Goal: Task Accomplishment & Management: Use online tool/utility

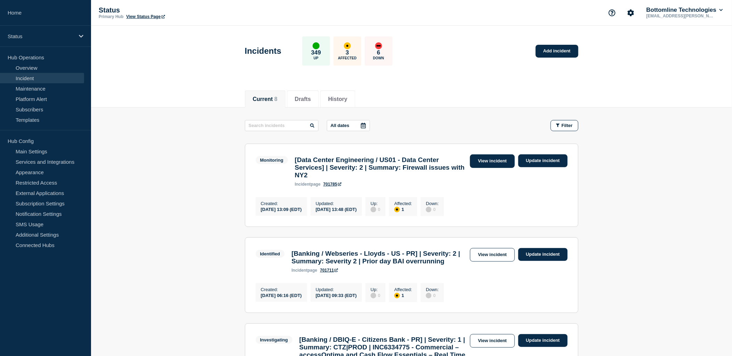
click at [493, 162] on link "View incident" at bounding box center [492, 162] width 45 height 14
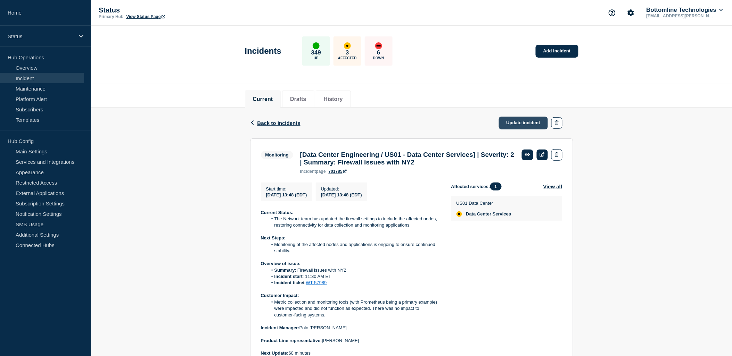
click at [522, 126] on link "Update incident" at bounding box center [523, 123] width 49 height 13
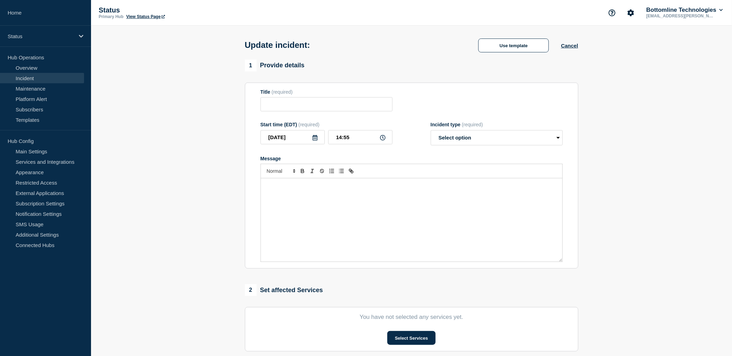
type input "[Data Center Engineering / US01 - Data Center Services] | Severity: 2 | Summary…"
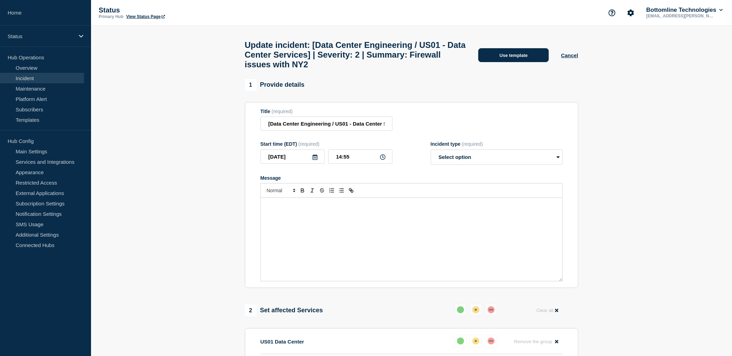
click at [497, 59] on button "Use template" at bounding box center [513, 55] width 71 height 14
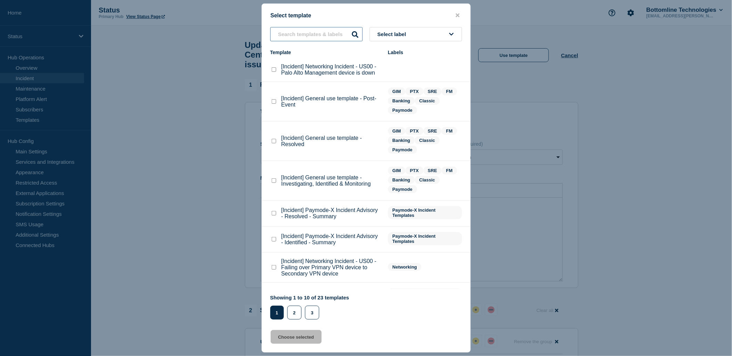
click at [314, 27] on input "text" at bounding box center [316, 34] width 92 height 14
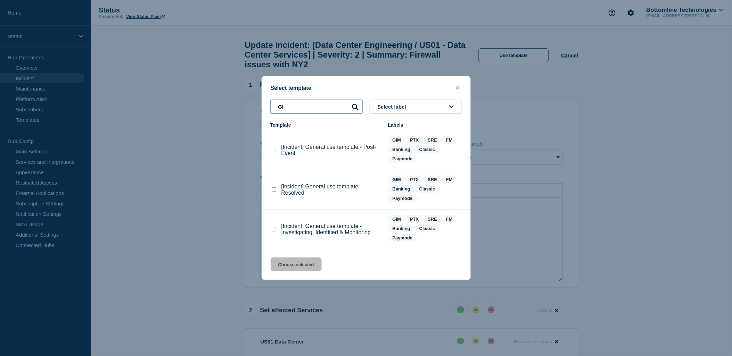
type input "G"
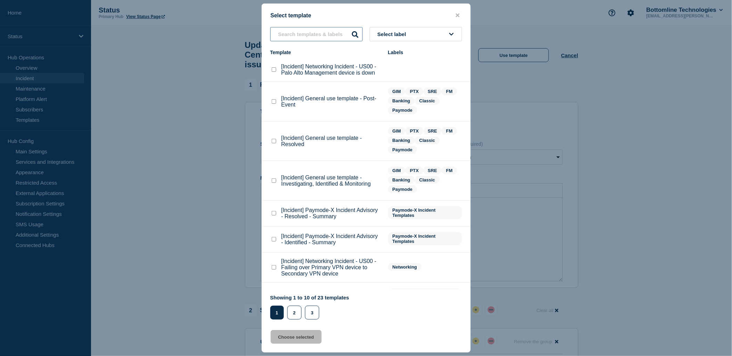
click at [305, 35] on input "text" at bounding box center [316, 34] width 92 height 14
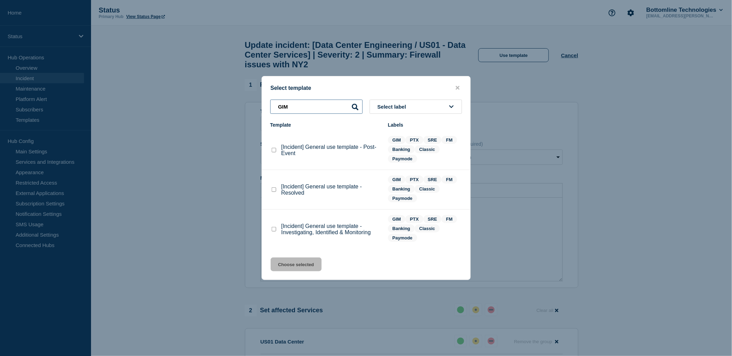
type input "GIM"
click at [270, 230] on div at bounding box center [273, 229] width 7 height 7
click at [272, 230] on checkbox"] "[Incident] General use template - Investigating, Identified & Monitoring checkb…" at bounding box center [274, 229] width 5 height 5
checkbox checkbox"] "true"
click at [303, 265] on button "Choose selected" at bounding box center [296, 265] width 51 height 14
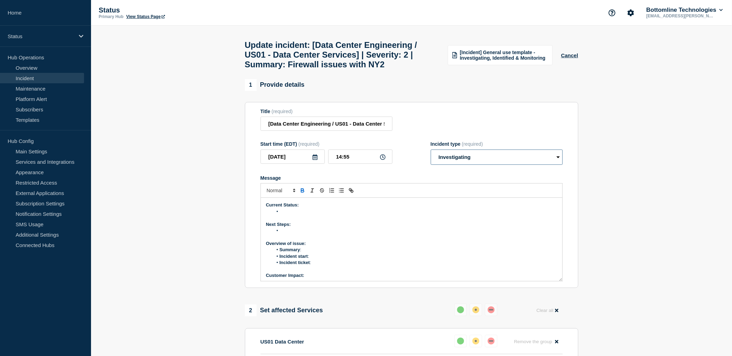
click at [506, 162] on select "Select option Investigating Identified Monitoring Resolved" at bounding box center [497, 157] width 132 height 15
select select "monitoring"
click at [431, 156] on select "Select option Investigating Identified Monitoring Resolved" at bounding box center [497, 157] width 132 height 15
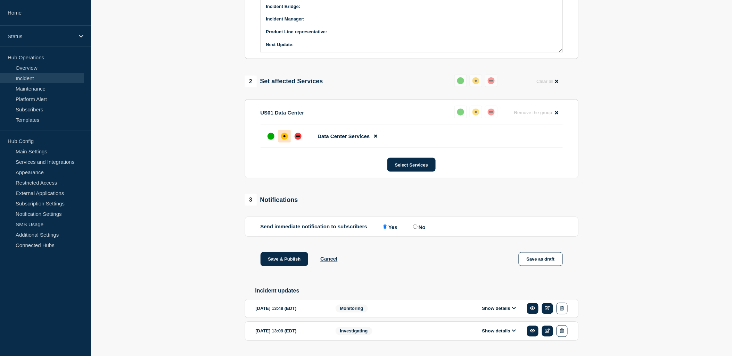
scroll to position [255, 0]
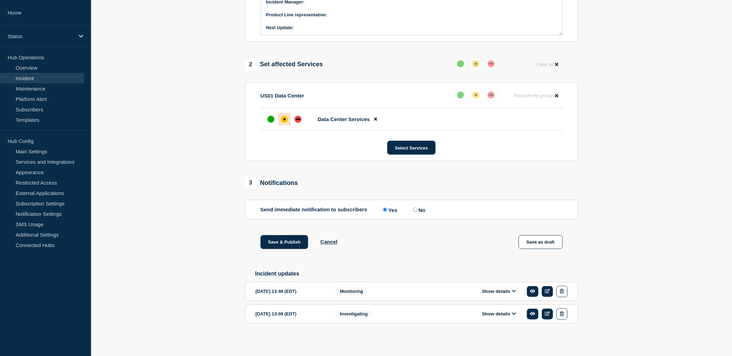
click at [515, 289] on button "Show details" at bounding box center [499, 292] width 38 height 6
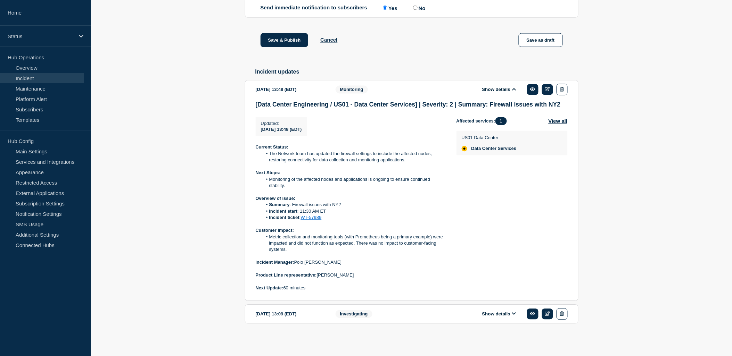
scroll to position [457, 0]
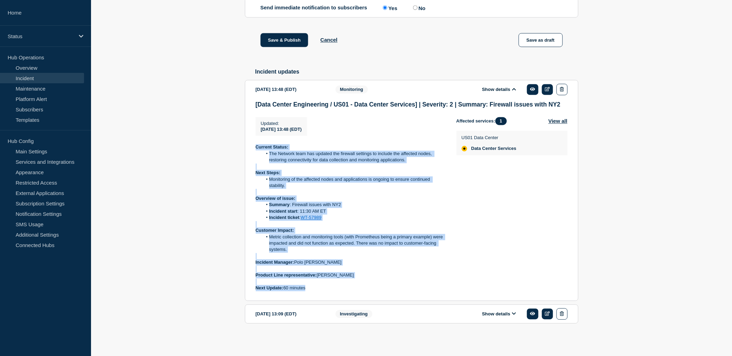
drag, startPoint x: 309, startPoint y: 291, endPoint x: 230, endPoint y: 145, distance: 166.2
drag, startPoint x: 230, startPoint y: 145, endPoint x: 291, endPoint y: 154, distance: 61.7
copy div "Current Status: The Network team has updated the firewall settings to include t…"
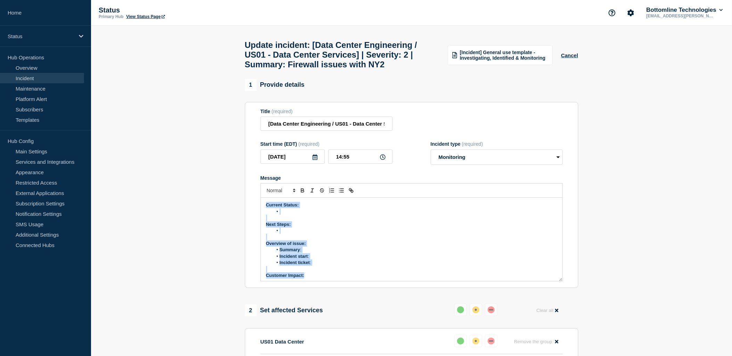
scroll to position [59, 0]
drag, startPoint x: 263, startPoint y: 212, endPoint x: 382, endPoint y: 327, distance: 165.8
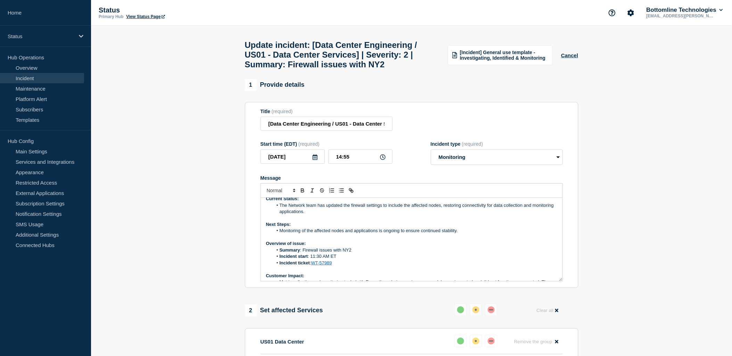
scroll to position [0, 0]
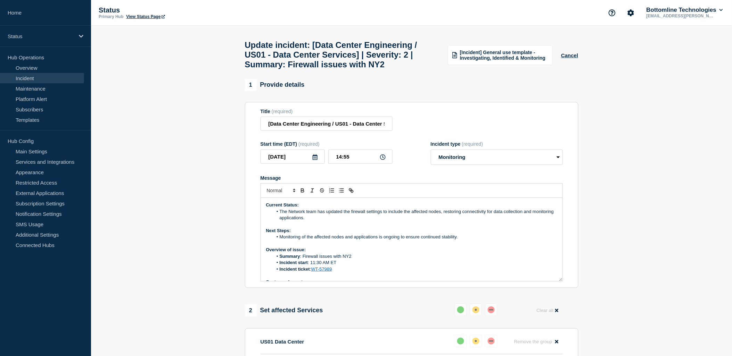
click at [329, 222] on li "The Network team has updated the firewall settings to include the affected node…" at bounding box center [415, 215] width 285 height 13
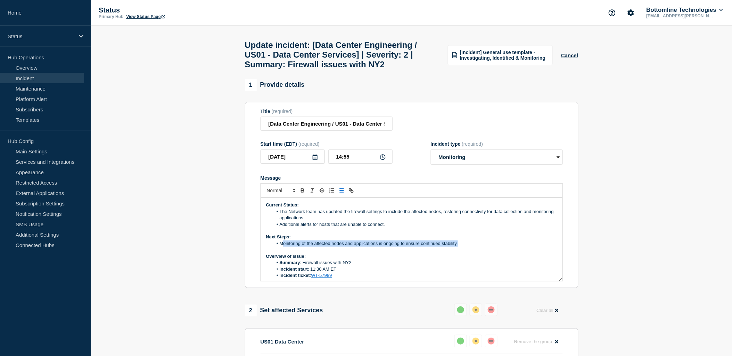
drag, startPoint x: 465, startPoint y: 251, endPoint x: 282, endPoint y: 249, distance: 183.1
click at [282, 247] on li "Monitoring of the affected nodes and applications is ongoing to ensure continue…" at bounding box center [415, 244] width 285 height 6
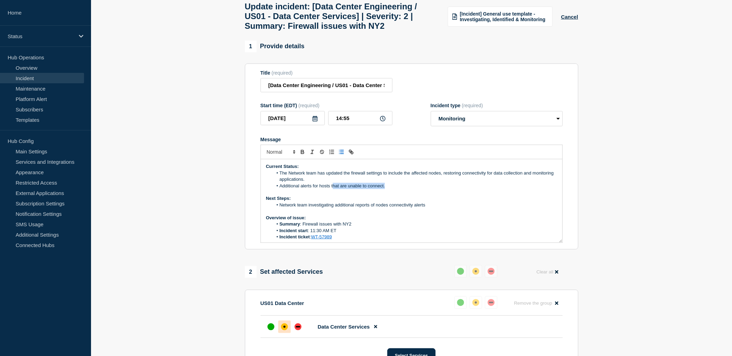
drag, startPoint x: 334, startPoint y: 190, endPoint x: 389, endPoint y: 190, distance: 55.6
click at [389, 189] on li "Additional alerts for hosts that are unable to connect." at bounding box center [415, 186] width 285 height 6
drag, startPoint x: 362, startPoint y: 191, endPoint x: 364, endPoint y: 188, distance: 3.7
click at [362, 189] on li "Additional alerts for hosts encountering" at bounding box center [415, 186] width 285 height 6
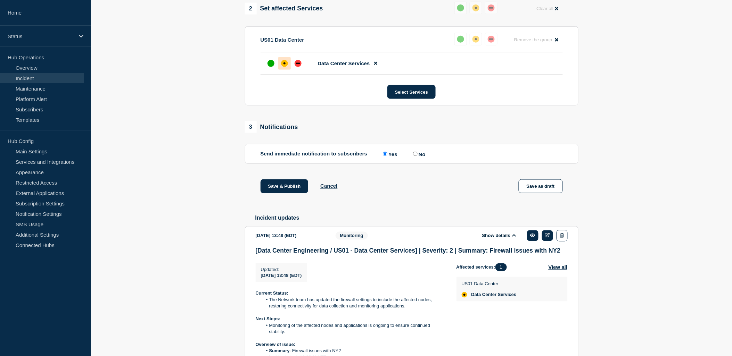
scroll to position [308, 0]
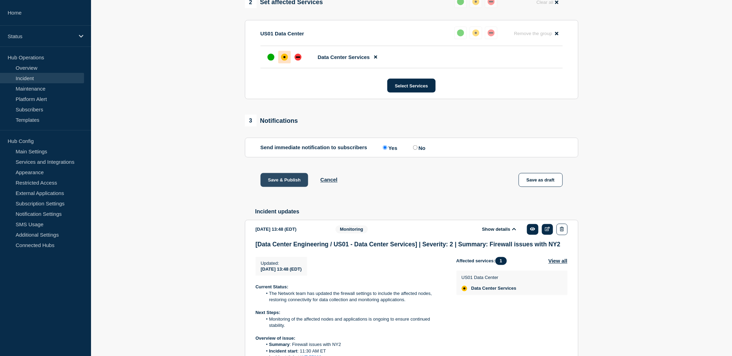
click at [283, 187] on button "Save & Publish" at bounding box center [285, 180] width 48 height 14
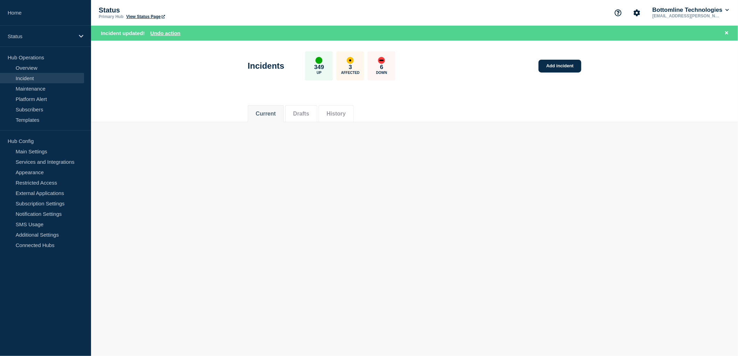
click at [305, 356] on html "Home Status Hub Operations Overview Incident Maintenance Platform Alert Subscri…" at bounding box center [369, 178] width 738 height 356
